Goal: Information Seeking & Learning: Understand process/instructions

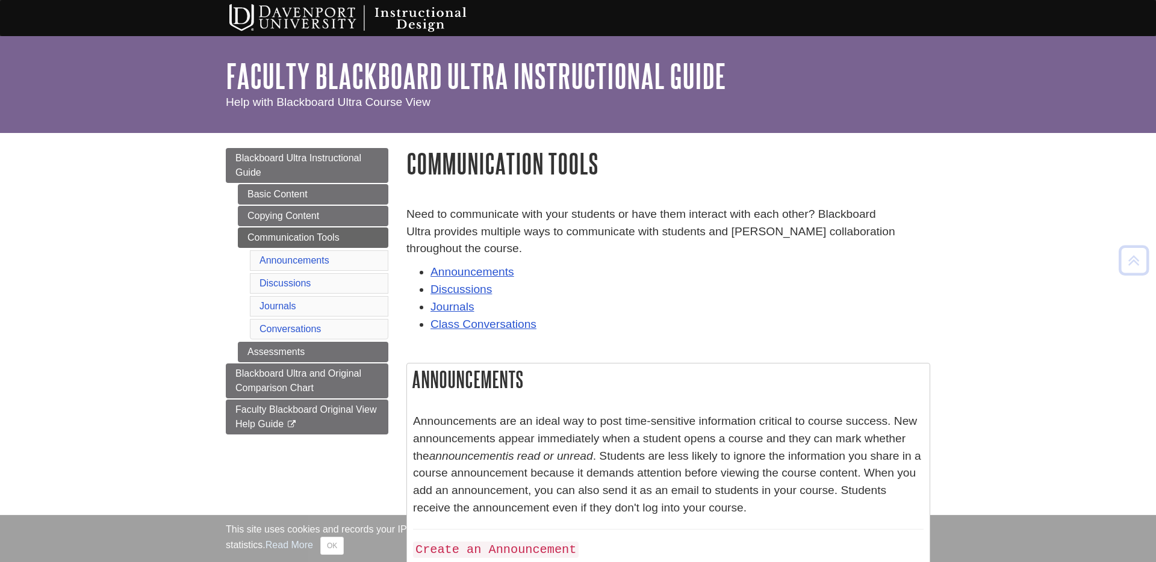
scroll to position [304, 0]
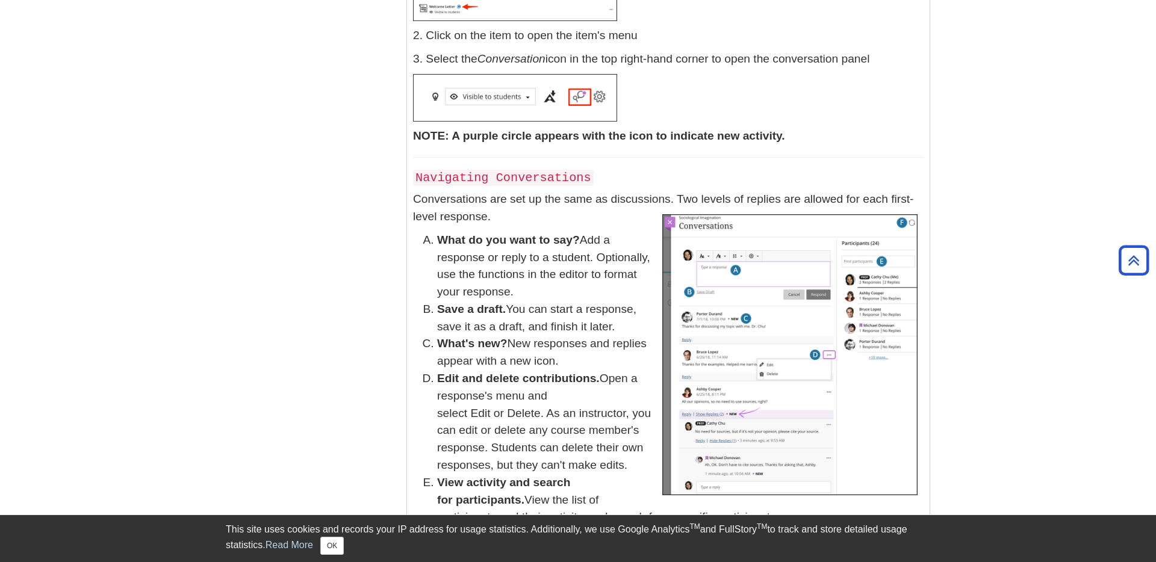
scroll to position [4880, 0]
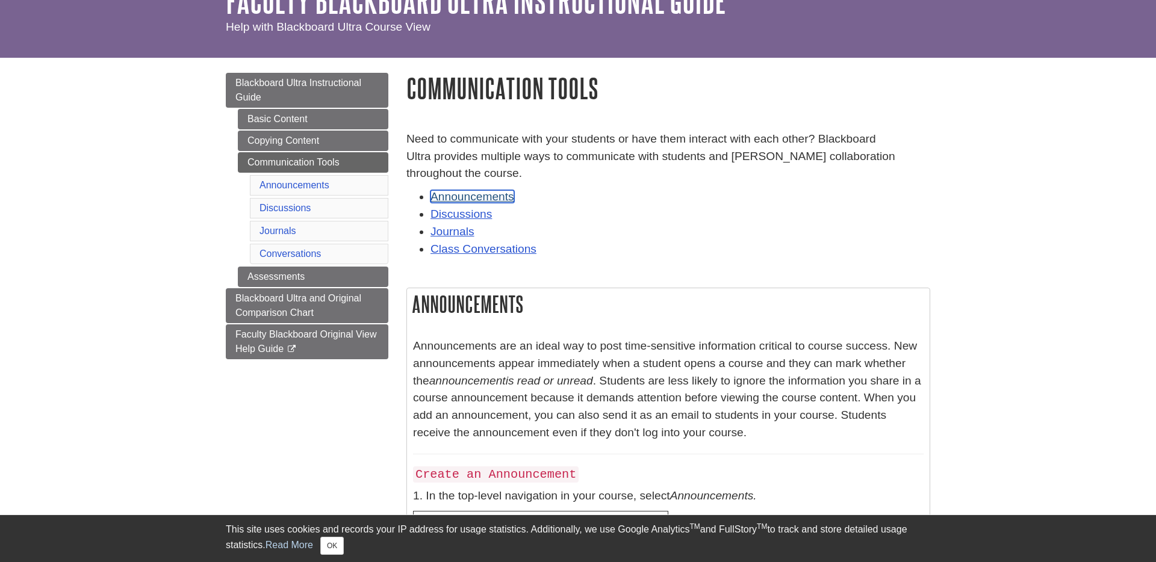
click at [477, 201] on link "Announcements" at bounding box center [473, 196] width 84 height 13
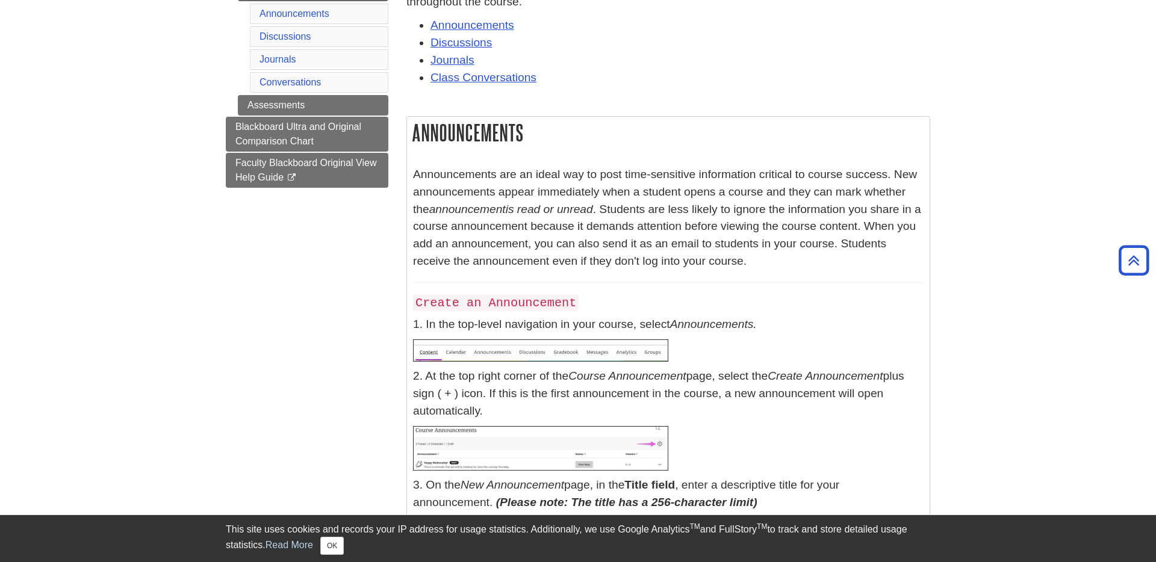
scroll to position [246, 0]
